Goal: Find specific page/section: Find specific page/section

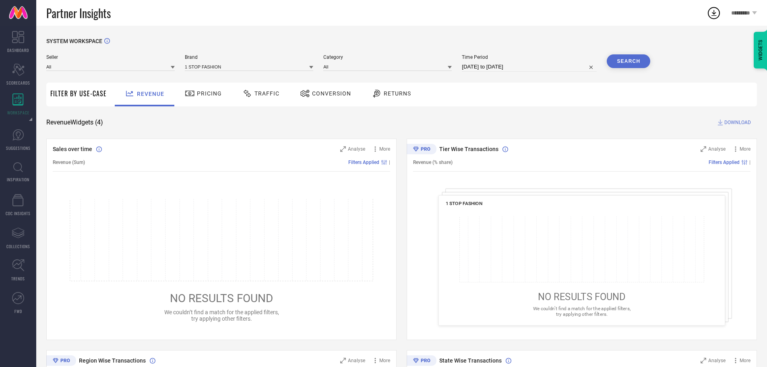
scroll to position [7, 0]
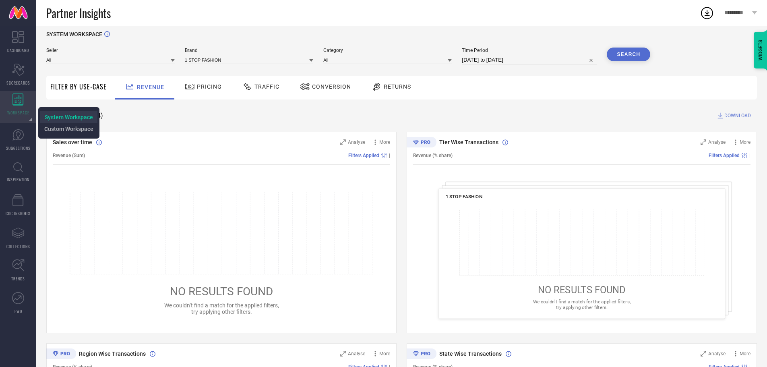
click at [56, 113] on link "System Workspace" at bounding box center [69, 117] width 48 height 8
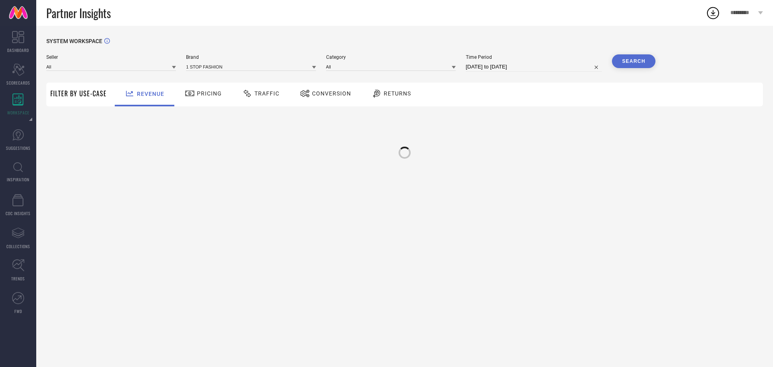
type input "All"
type input "1 STOP FASHION"
type input "All"
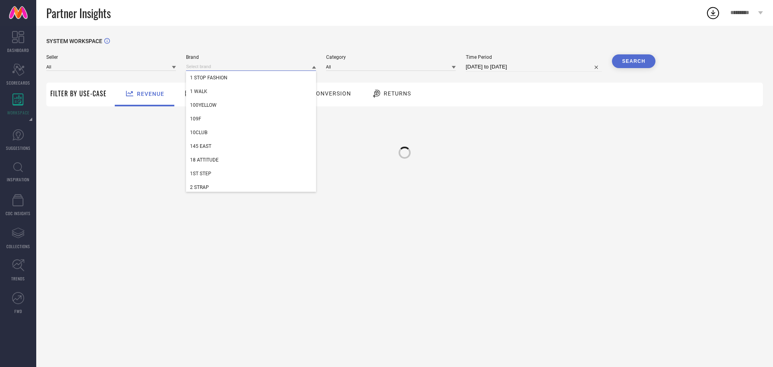
click at [221, 67] on input at bounding box center [251, 66] width 130 height 8
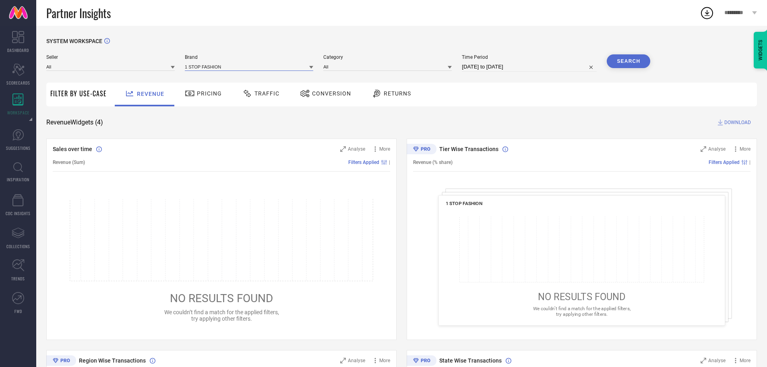
click at [218, 69] on input at bounding box center [249, 66] width 128 height 8
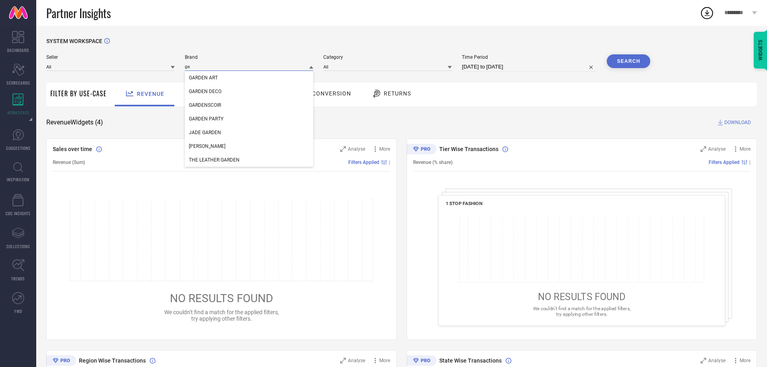
type input "g"
